Goal: Task Accomplishment & Management: Manage account settings

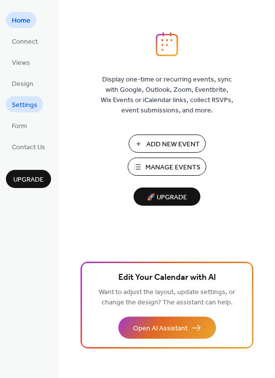
click at [28, 101] on span "Settings" at bounding box center [25, 105] width 26 height 10
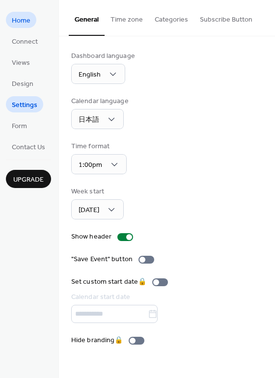
click at [28, 18] on span "Home" at bounding box center [21, 21] width 19 height 10
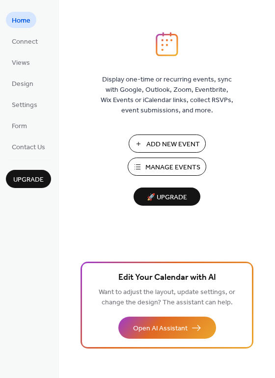
click at [169, 145] on span "Add New Event" at bounding box center [173, 145] width 54 height 10
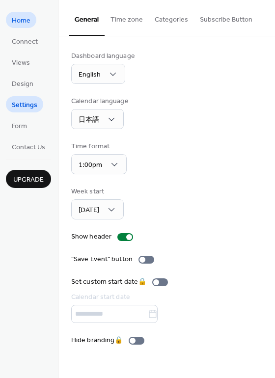
click at [19, 17] on span "Home" at bounding box center [21, 21] width 19 height 10
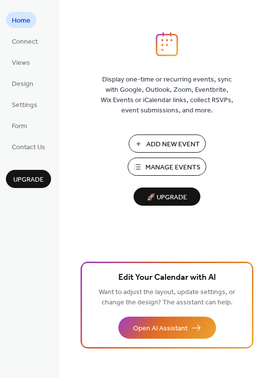
click at [172, 171] on span "Manage Events" at bounding box center [172, 168] width 55 height 10
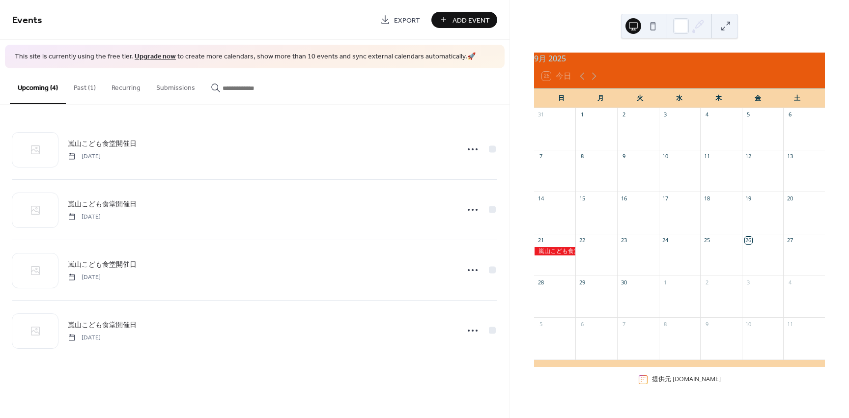
click at [91, 85] on button "Past (1)" at bounding box center [85, 85] width 38 height 35
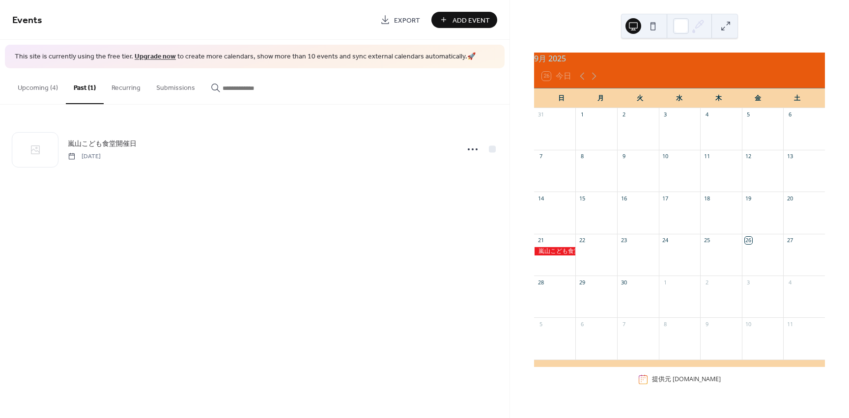
click at [48, 89] on button "Upcoming (4)" at bounding box center [38, 85] width 56 height 35
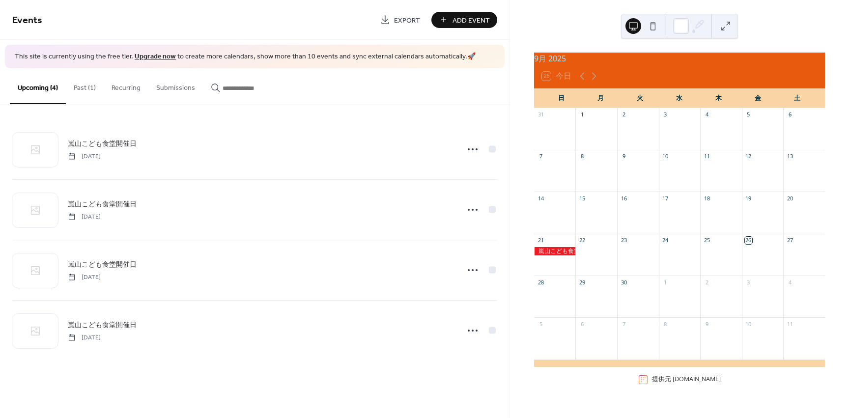
click at [84, 88] on button "Past (1)" at bounding box center [85, 85] width 38 height 35
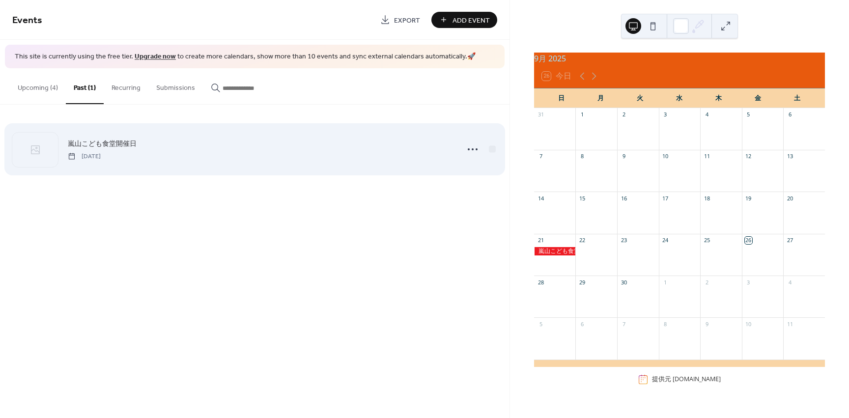
click at [133, 139] on span "嵐山こども食堂開催日" at bounding box center [102, 144] width 69 height 10
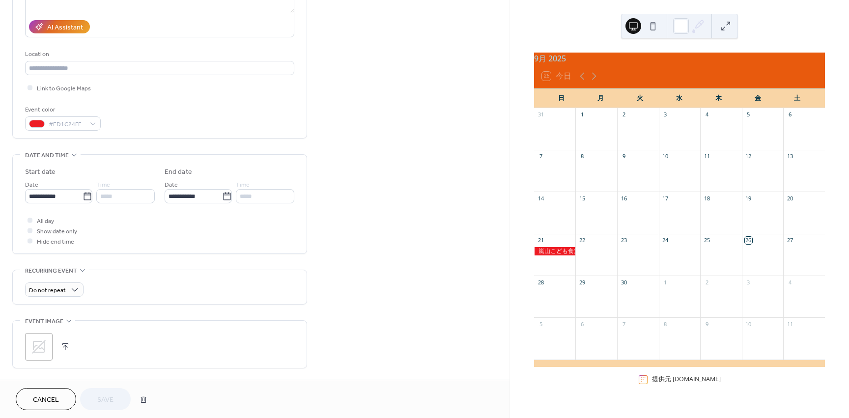
scroll to position [196, 0]
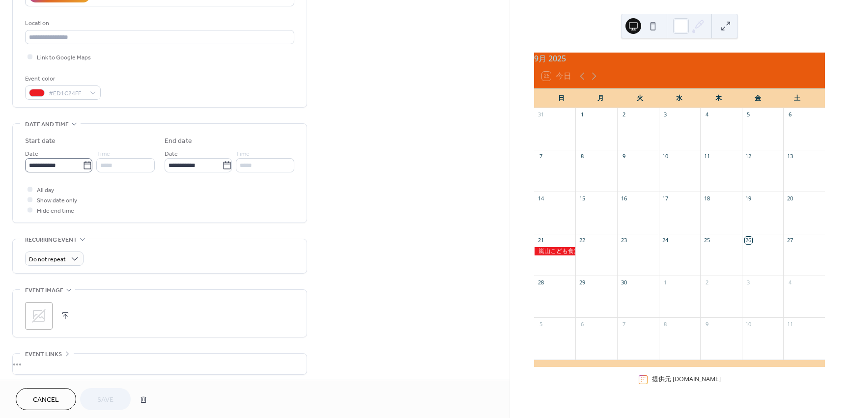
click at [88, 163] on icon at bounding box center [88, 166] width 10 height 10
click at [83, 163] on input "**********" at bounding box center [53, 165] width 57 height 14
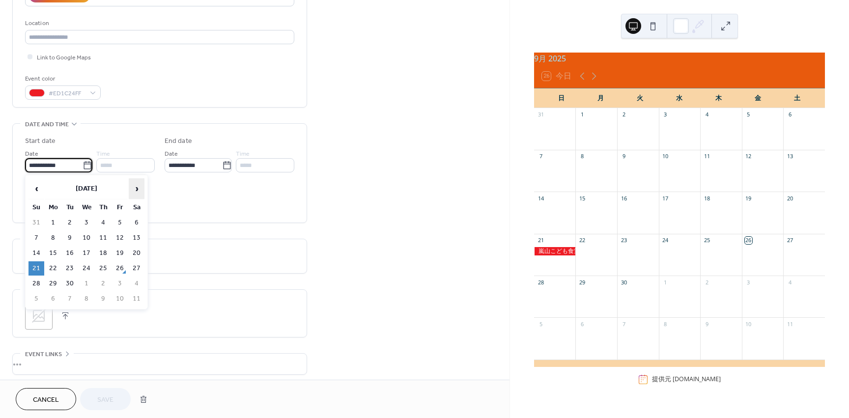
click at [139, 186] on span "›" at bounding box center [136, 189] width 15 height 20
click at [139, 185] on span "›" at bounding box center [136, 189] width 15 height 20
click at [138, 185] on span "›" at bounding box center [136, 189] width 15 height 20
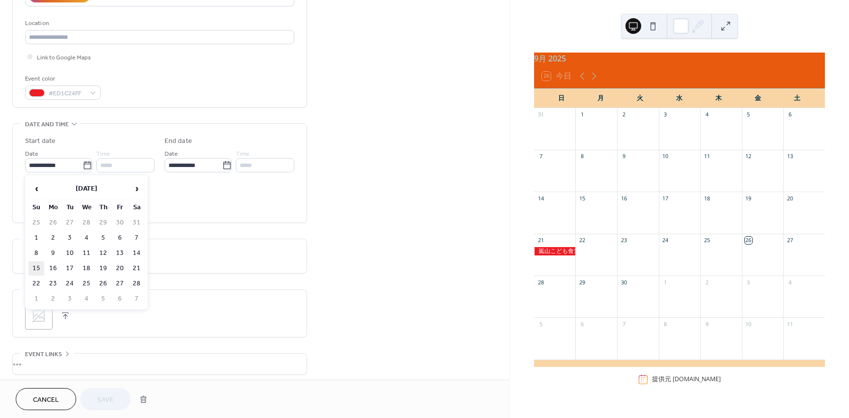
click at [36, 266] on td "15" at bounding box center [36, 268] width 16 height 14
type input "**********"
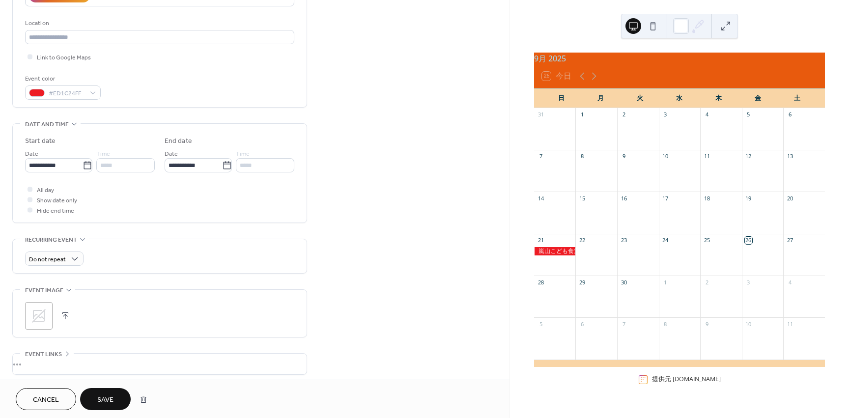
click at [112, 396] on span "Save" at bounding box center [105, 400] width 16 height 10
